Goal: Information Seeking & Learning: Learn about a topic

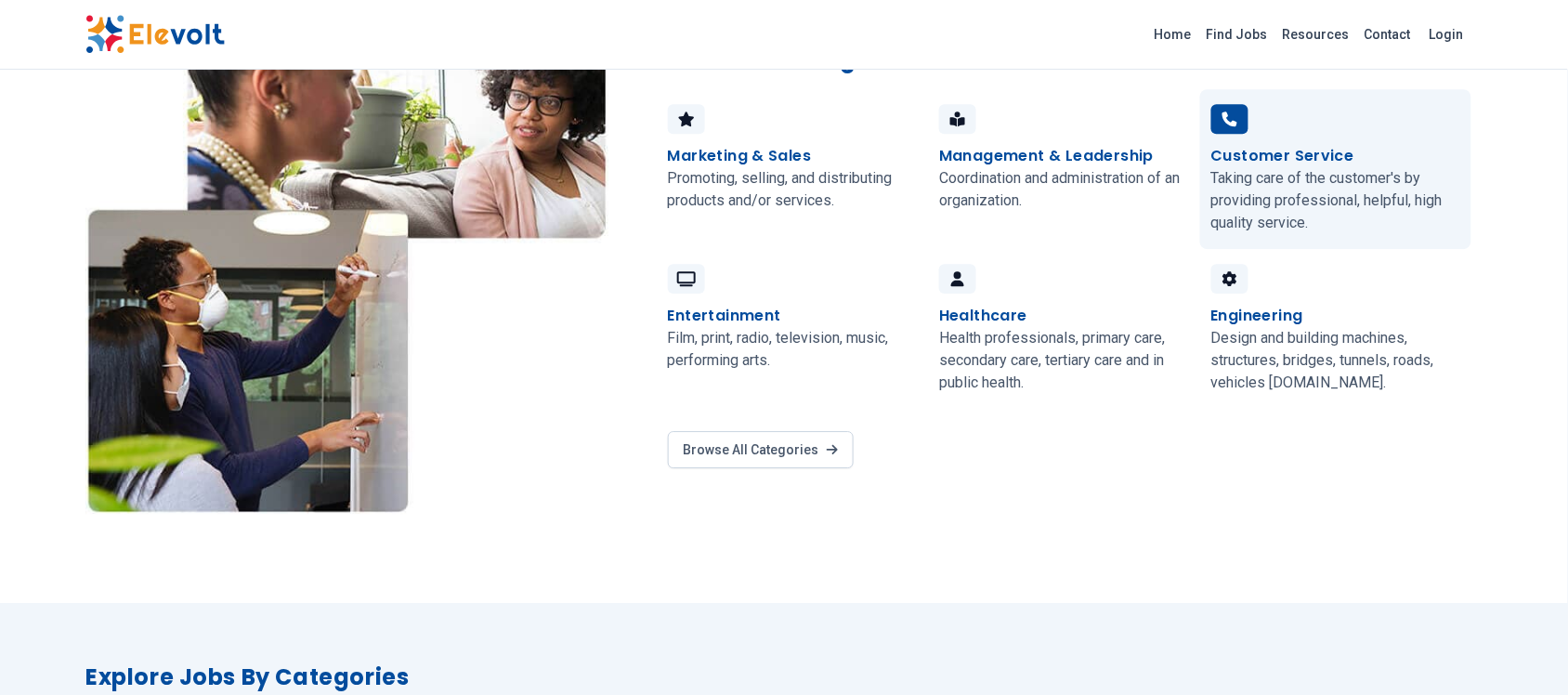
scroll to position [1626, 0]
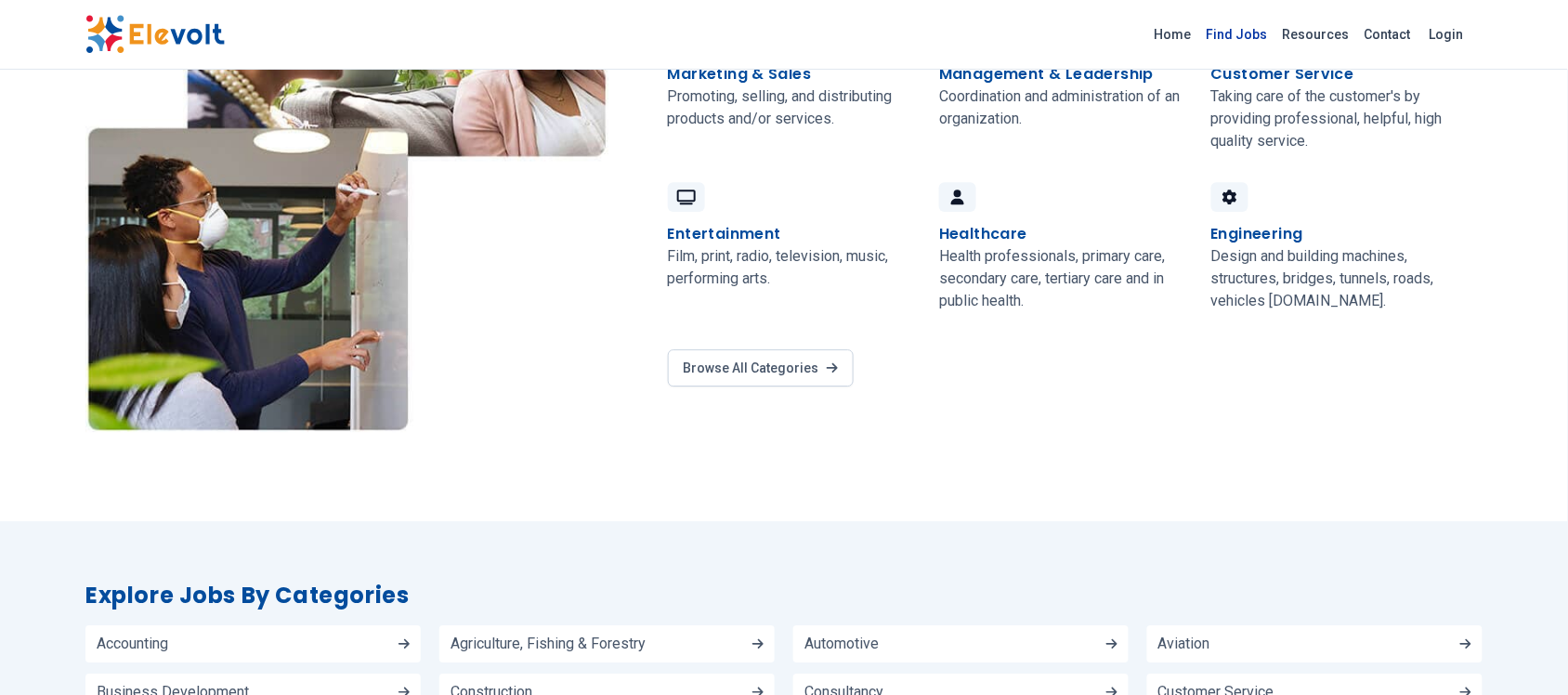
click at [1261, 31] on link "Find Jobs" at bounding box center [1237, 35] width 77 height 30
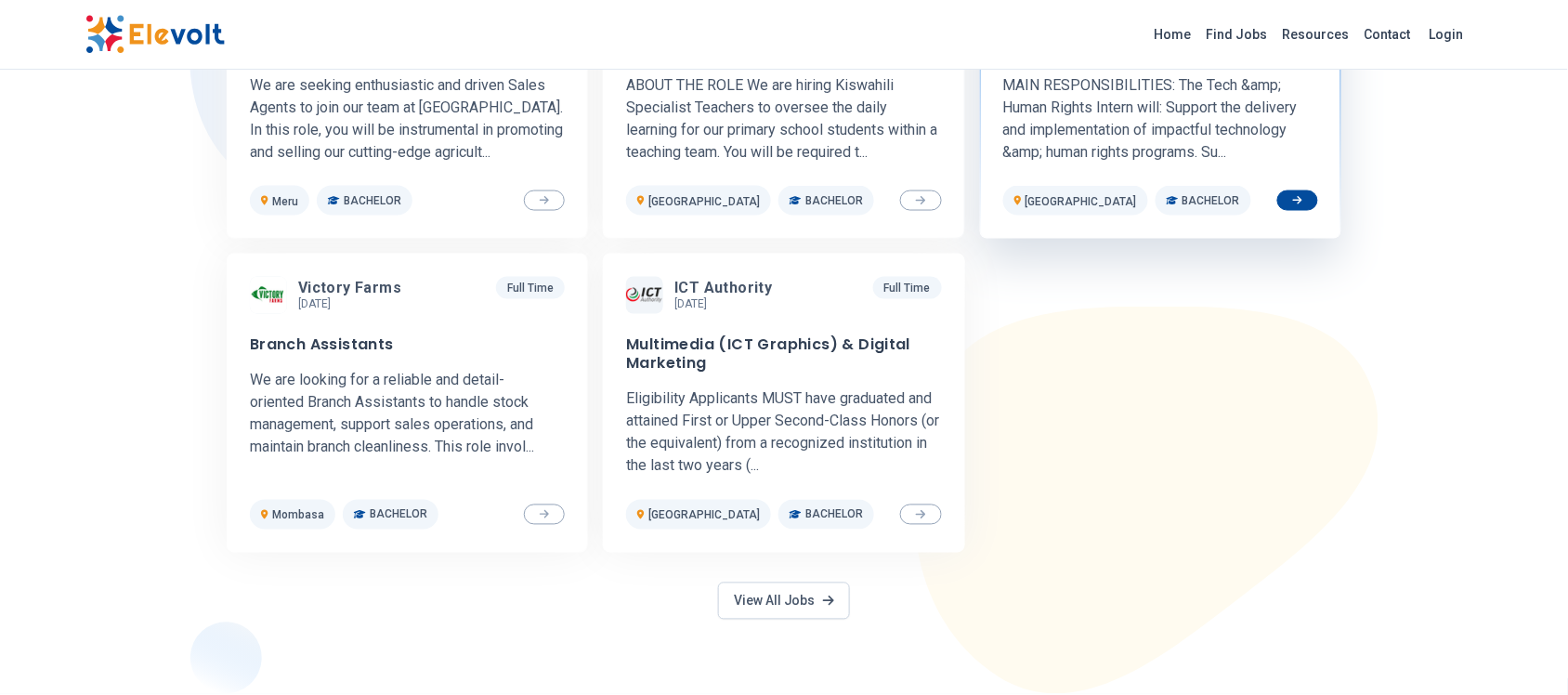
scroll to position [697, 0]
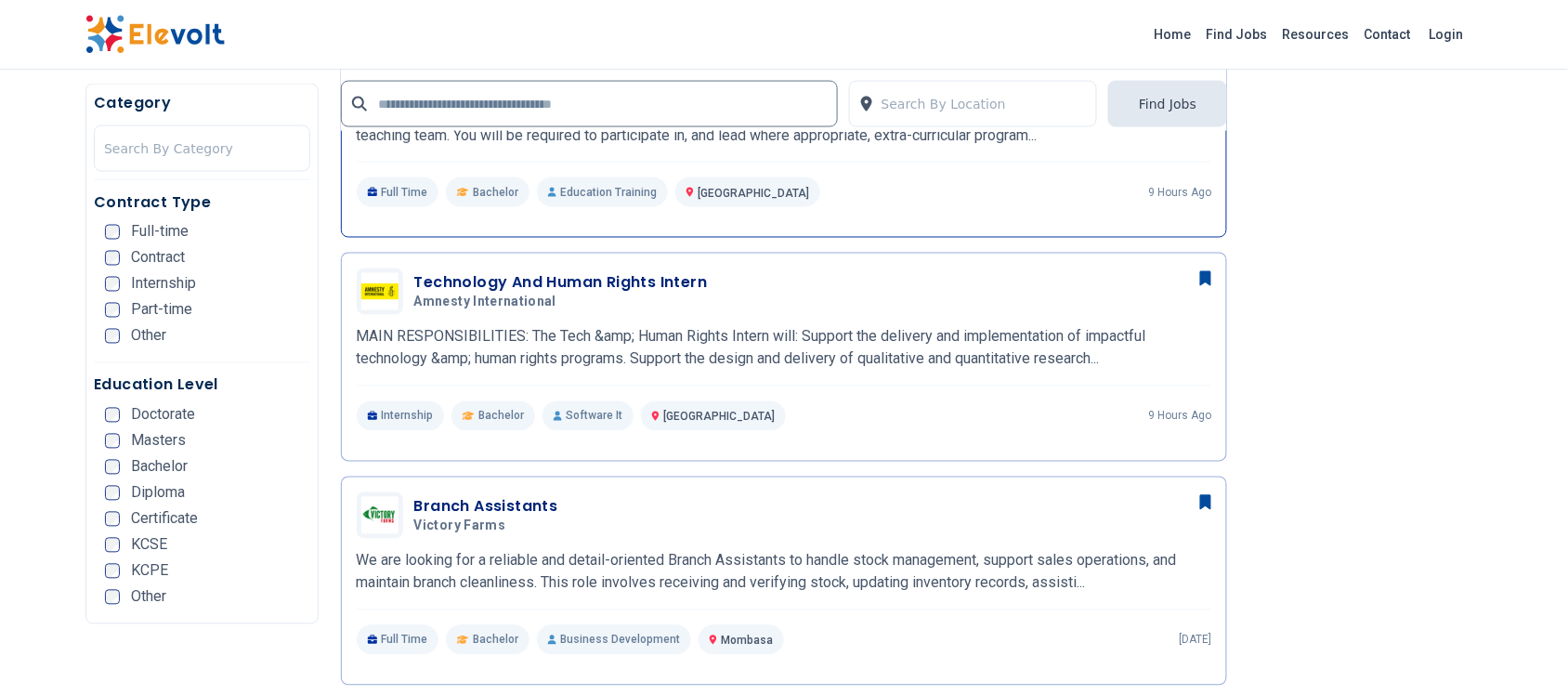
scroll to position [929, 0]
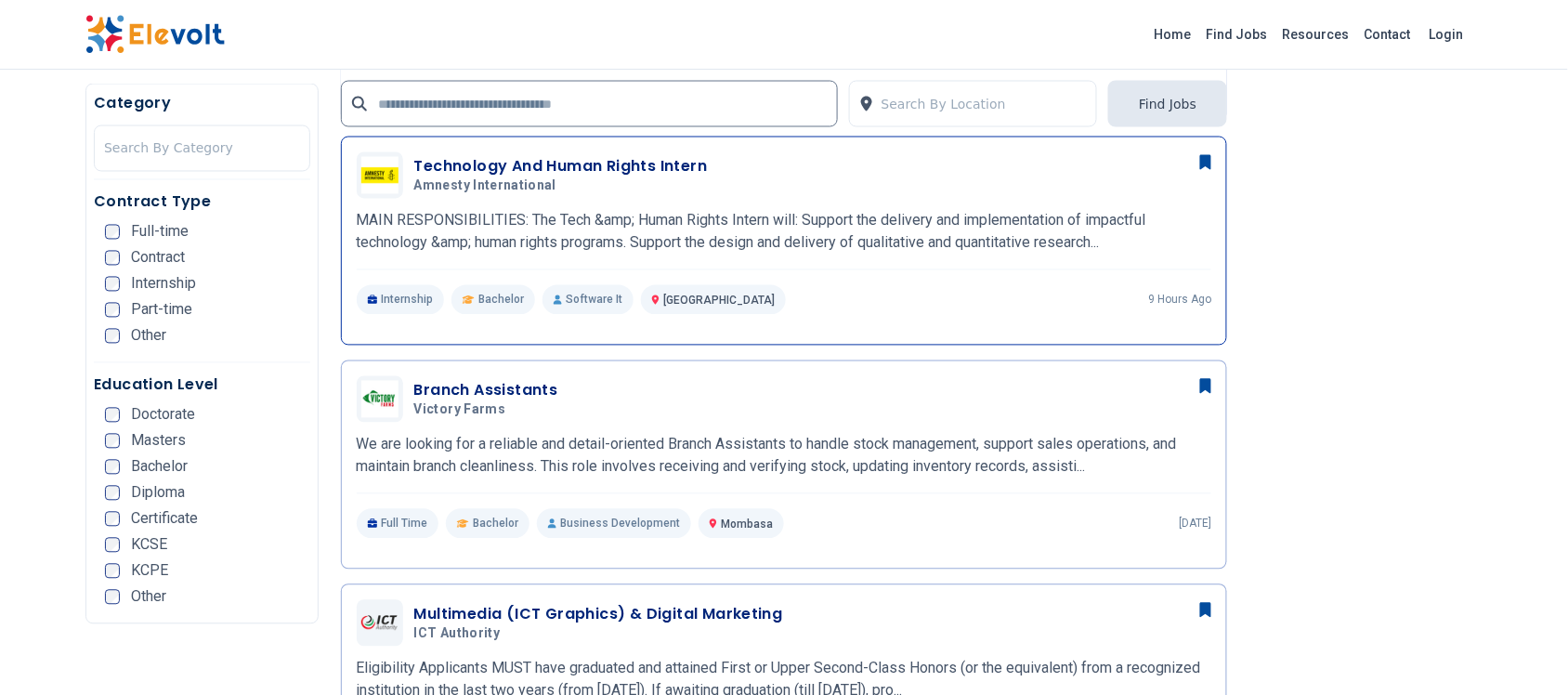
click at [517, 160] on h3 "Technology And Human Rights Intern" at bounding box center [561, 167] width 293 height 22
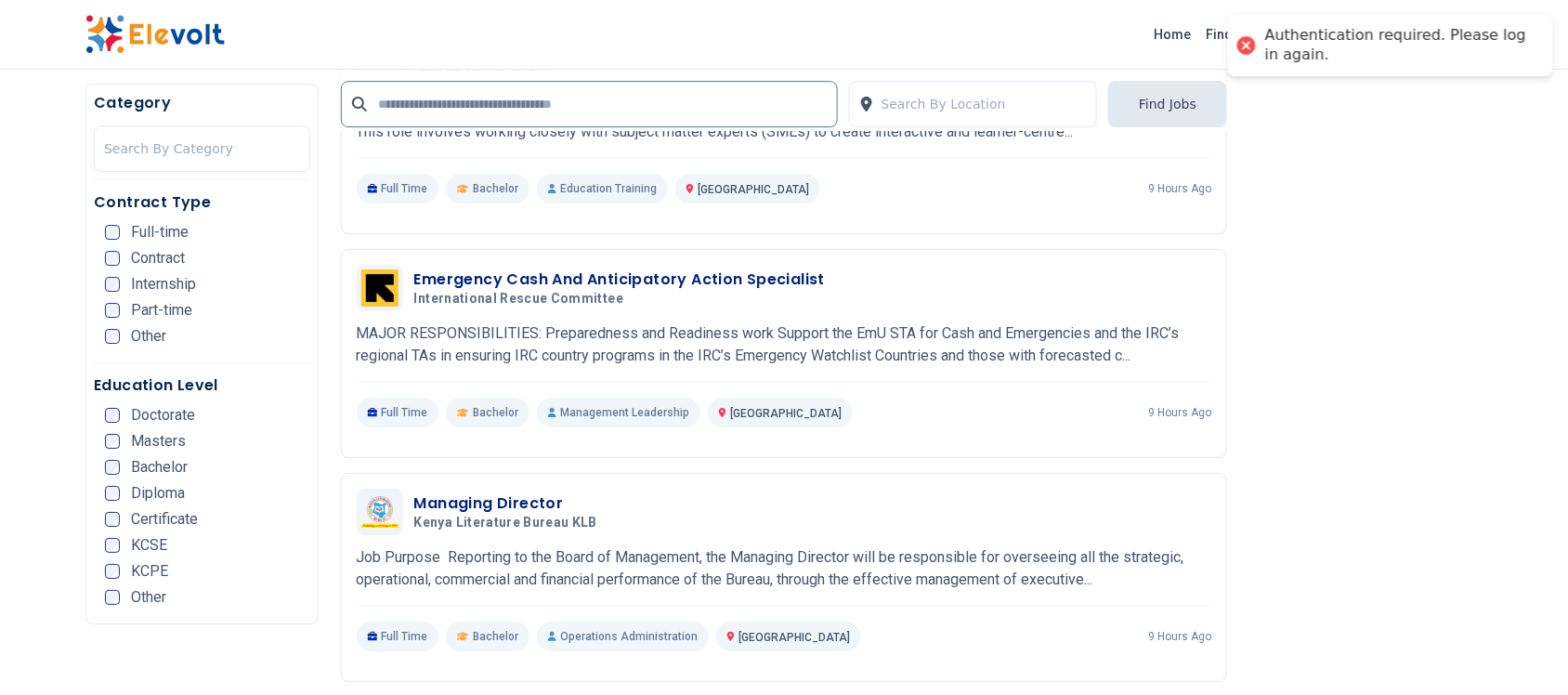
scroll to position [2091, 0]
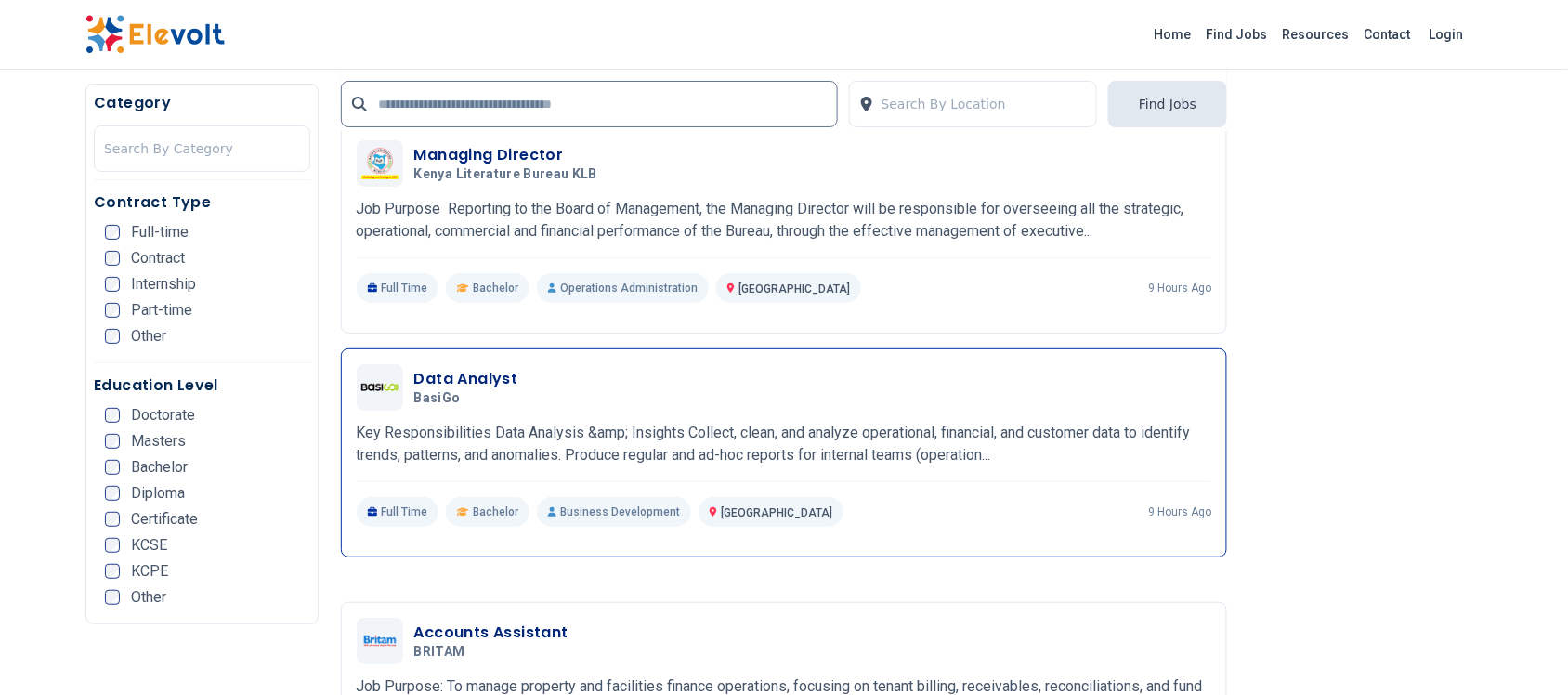
click at [456, 377] on h3 "Data Analyst" at bounding box center [466, 379] width 104 height 22
click at [460, 372] on h3 "Data Analyst" at bounding box center [466, 379] width 104 height 22
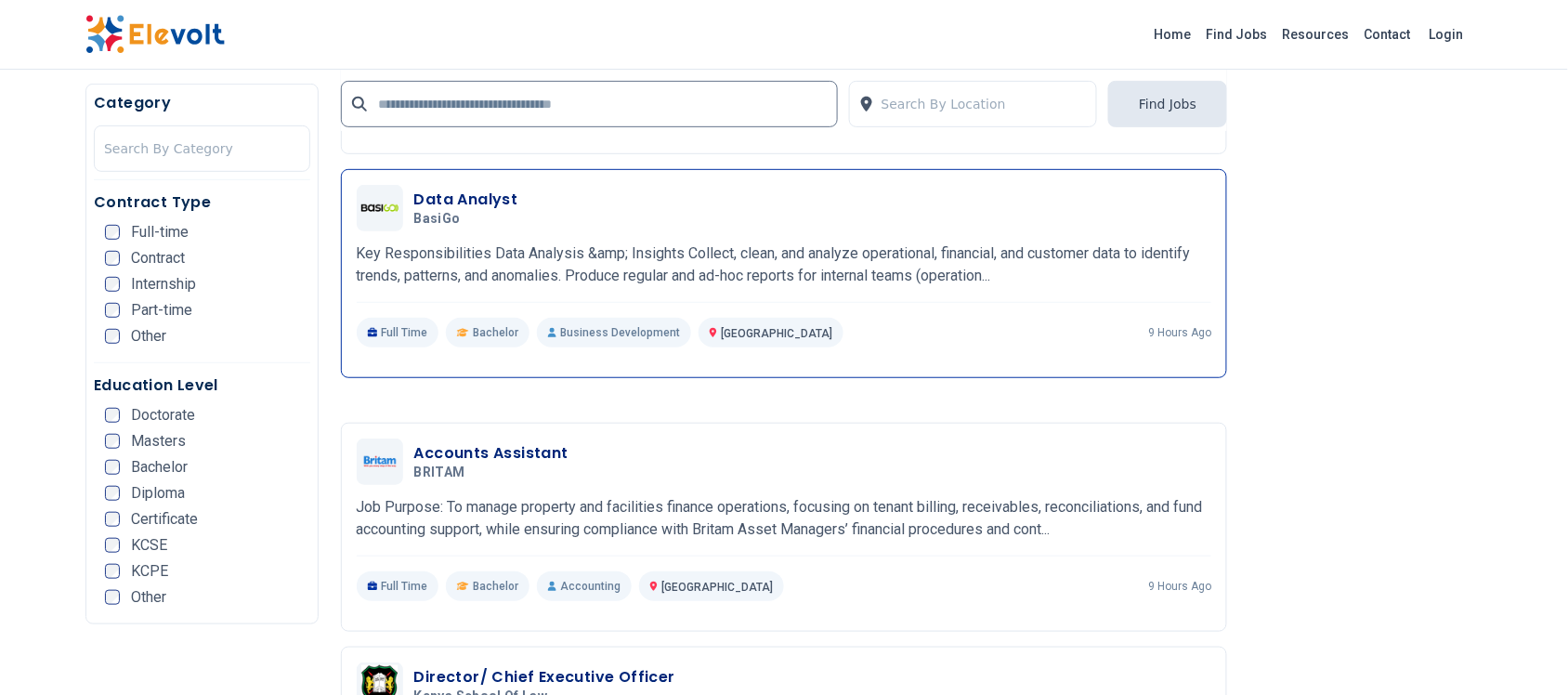
scroll to position [2323, 0]
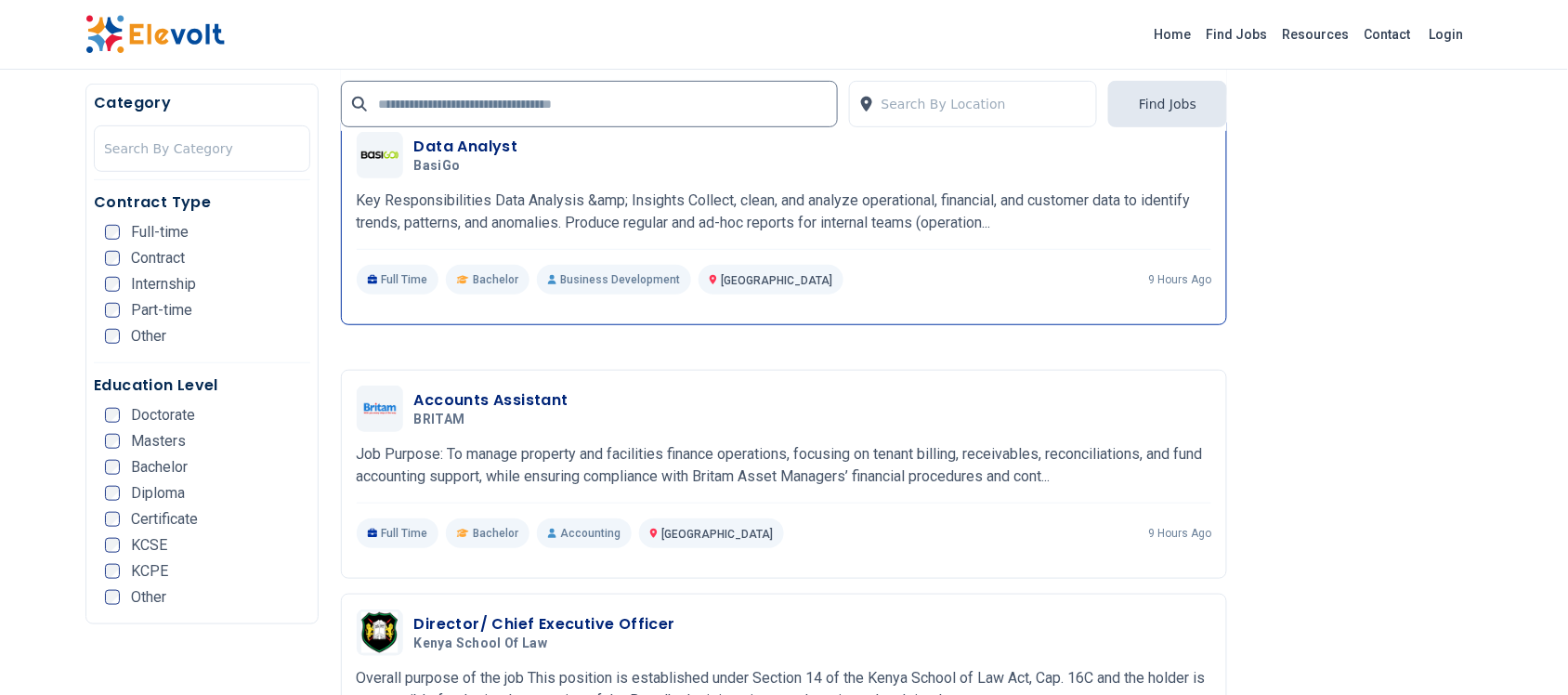
click at [428, 146] on h3 "Data Analyst" at bounding box center [466, 146] width 104 height 22
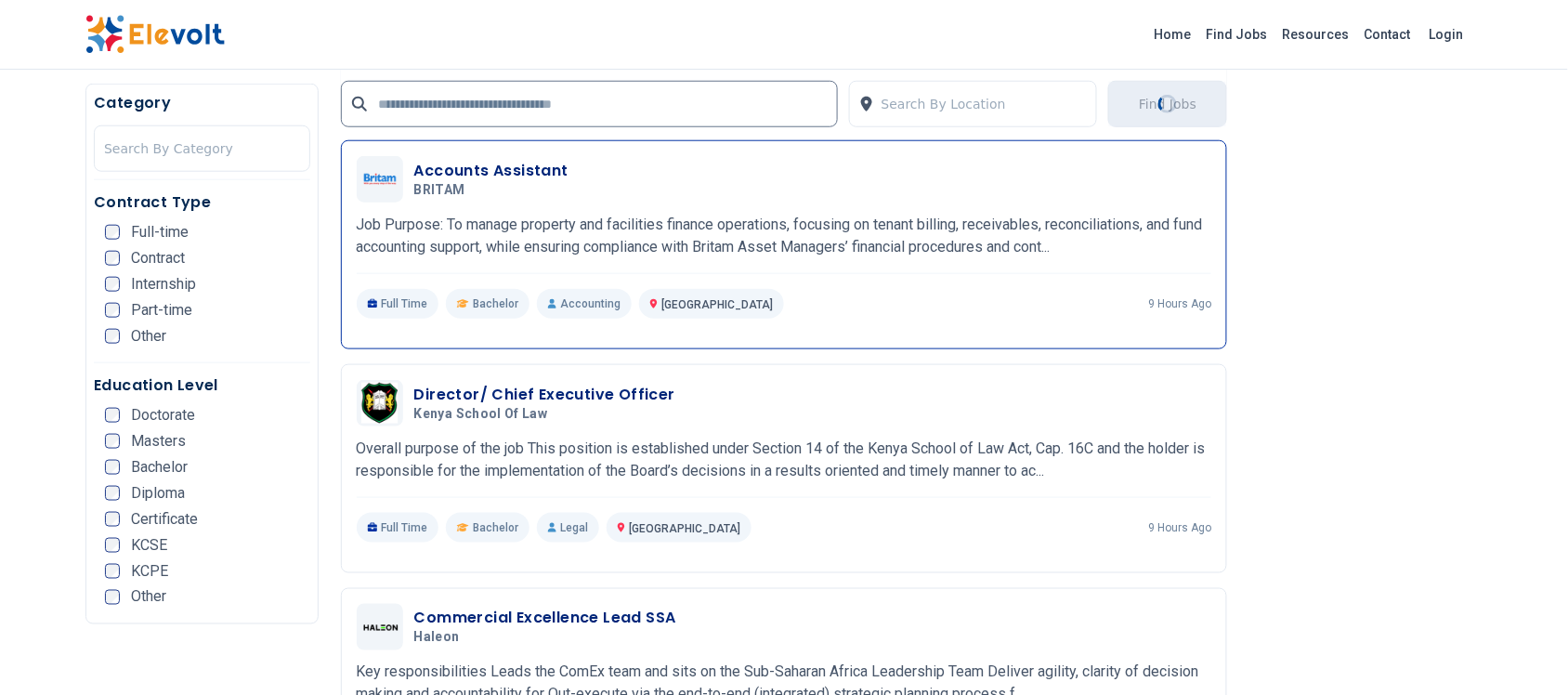
scroll to position [2555, 0]
